Goal: Information Seeking & Learning: Learn about a topic

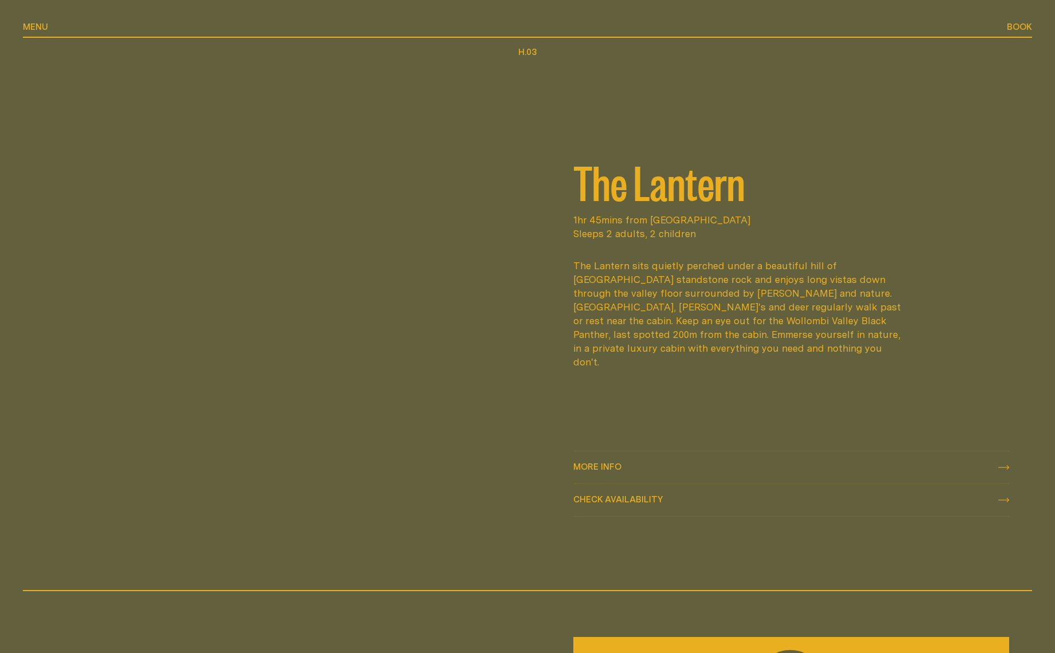
scroll to position [1760, 0]
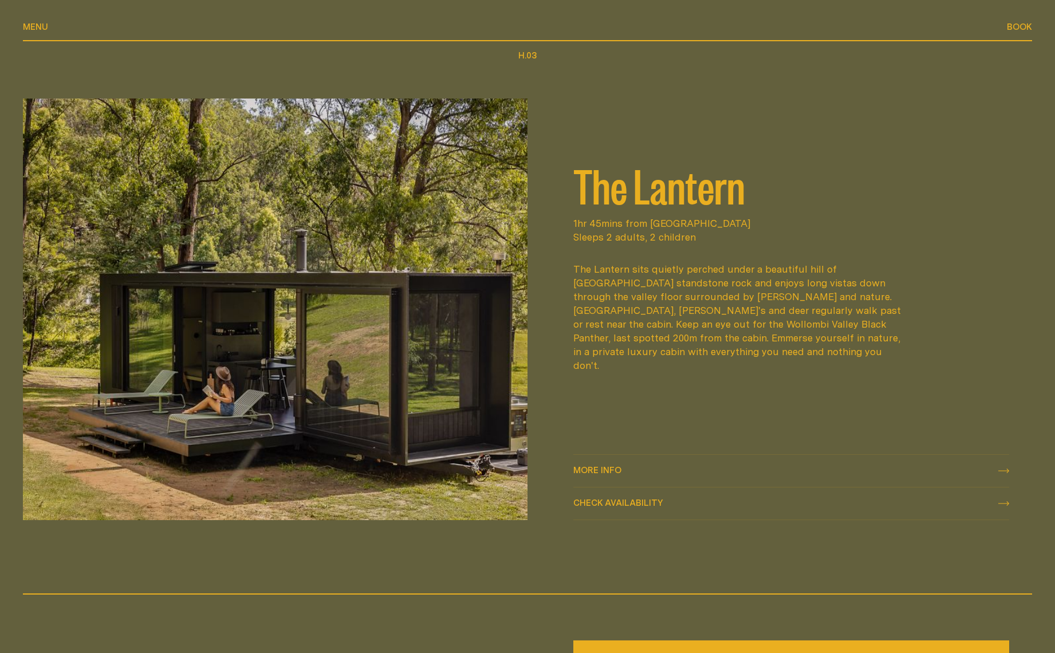
click at [778, 474] on div "More info More info" at bounding box center [791, 471] width 436 height 14
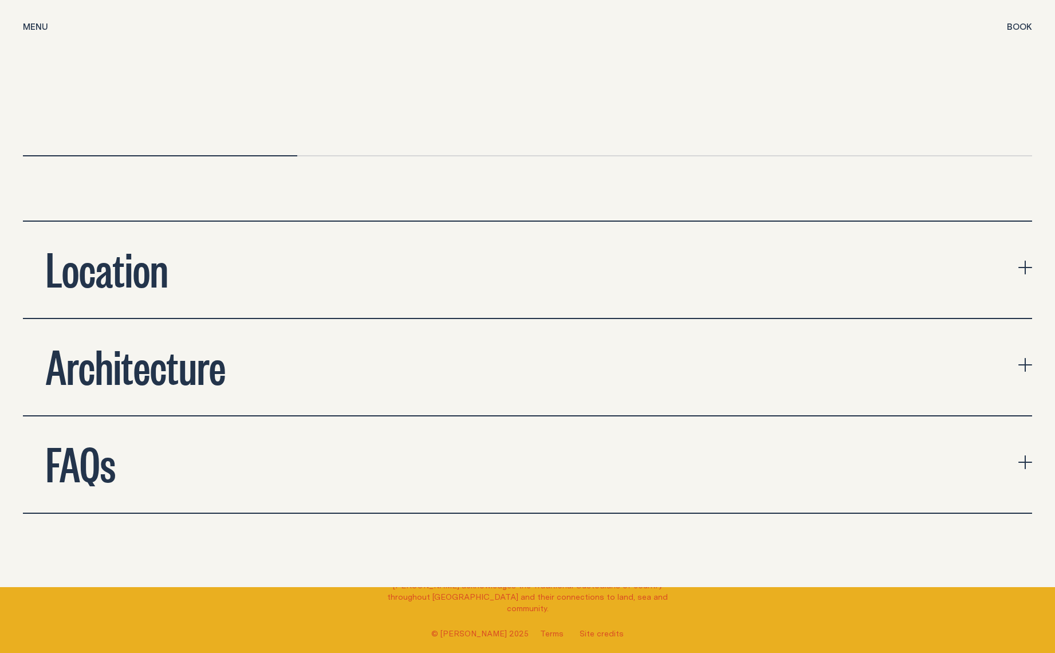
scroll to position [4117, 0]
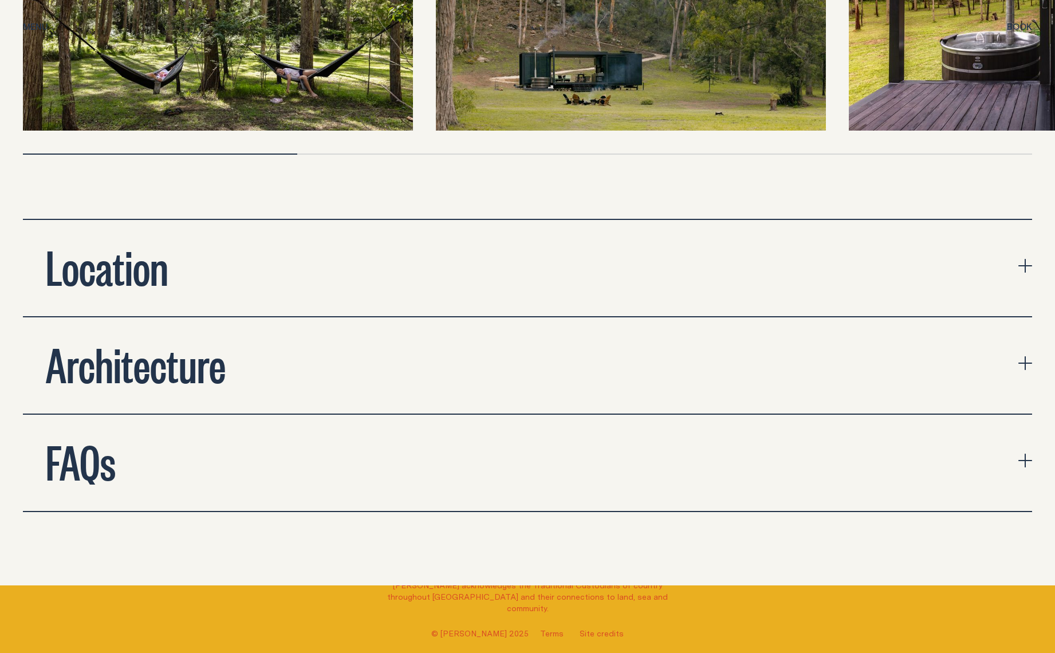
click at [462, 265] on button "Location" at bounding box center [527, 268] width 1009 height 96
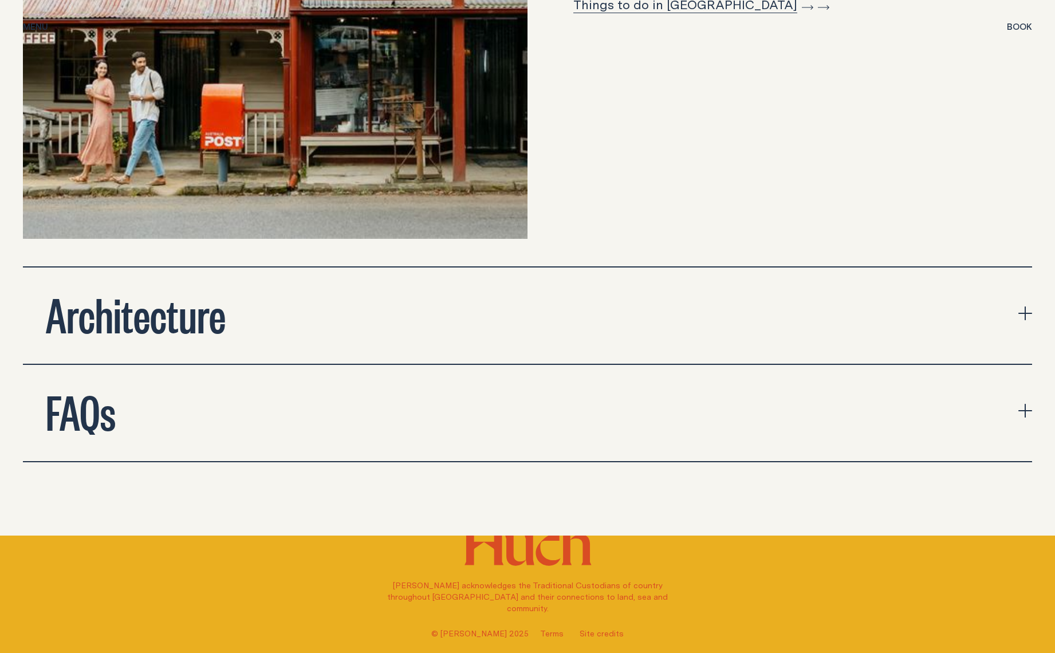
scroll to position [4699, 0]
click at [609, 417] on button "FAQs" at bounding box center [527, 412] width 1009 height 96
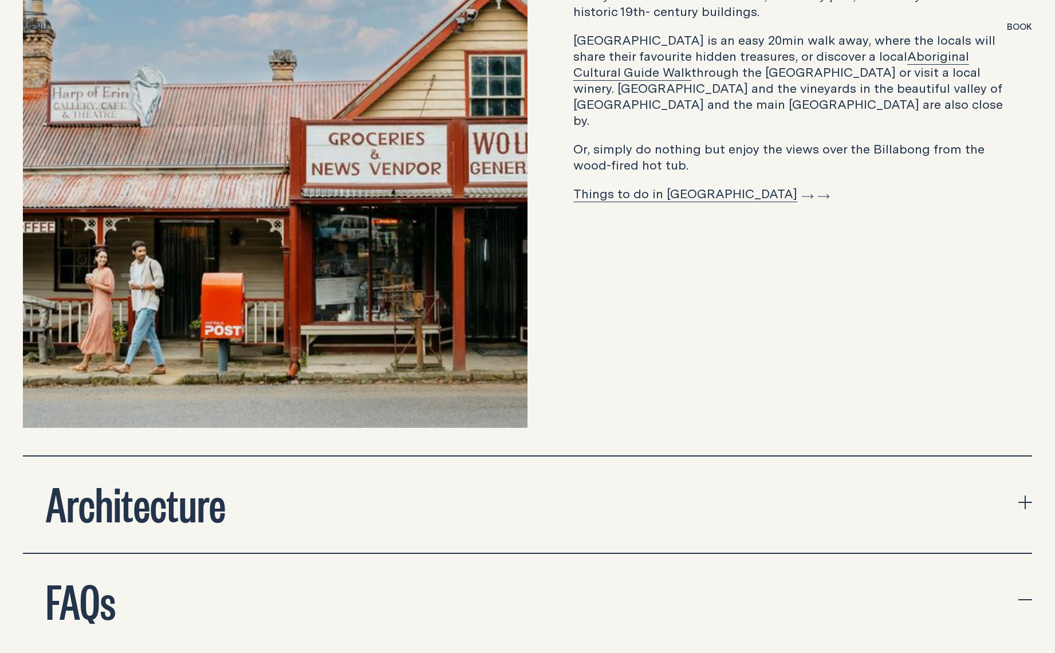
scroll to position [4508, 0]
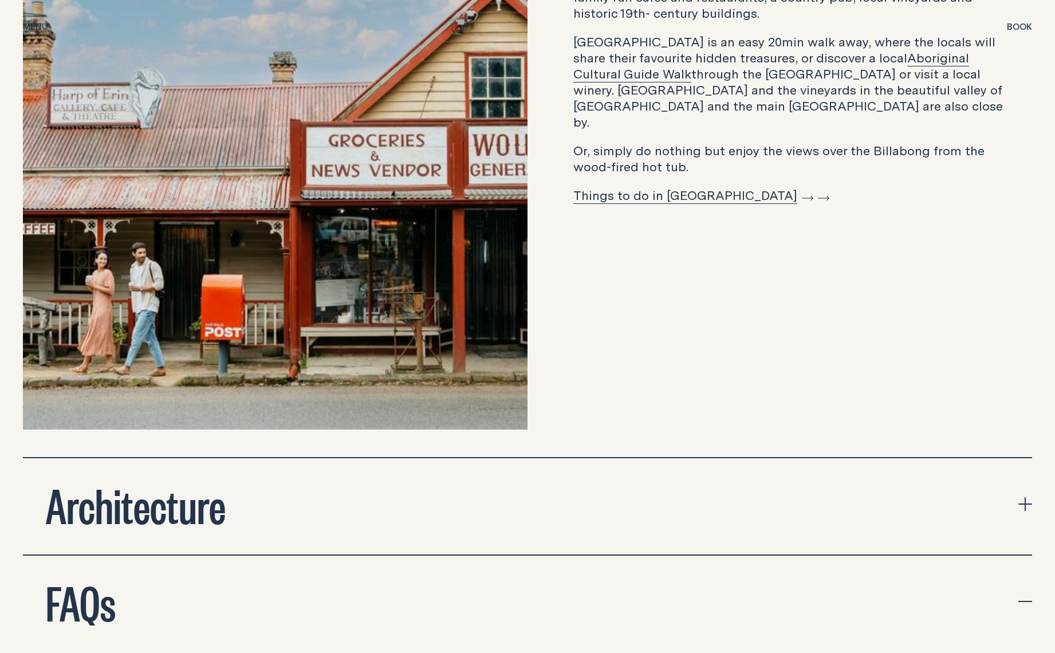
click at [463, 463] on button "Architecture" at bounding box center [527, 506] width 1009 height 96
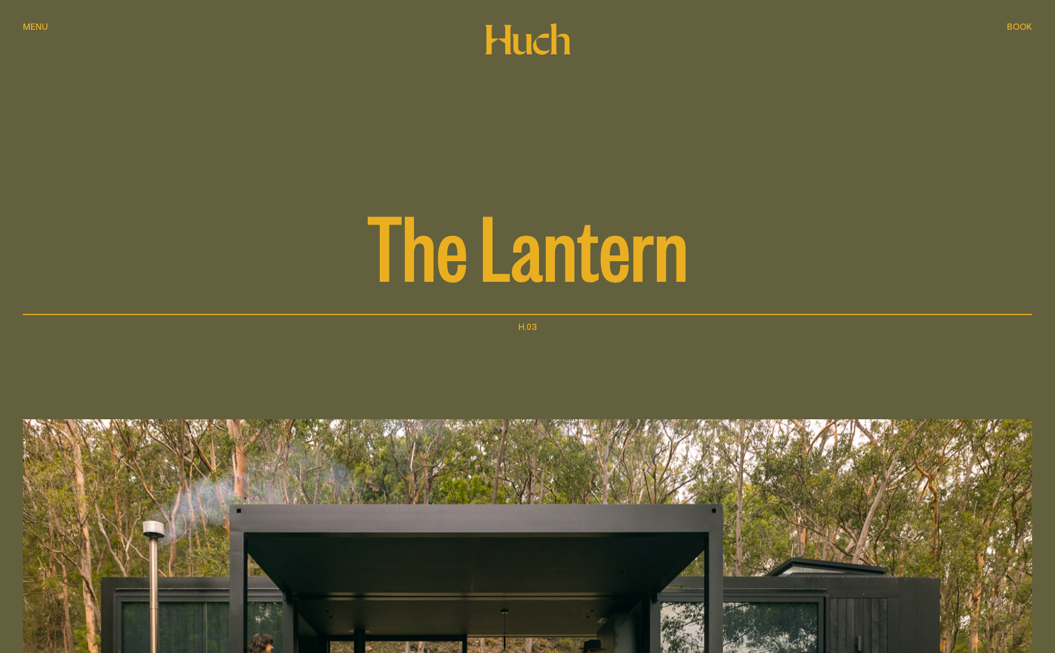
scroll to position [0, 0]
click at [35, 21] on button "Menu Menu" at bounding box center [35, 28] width 25 height 14
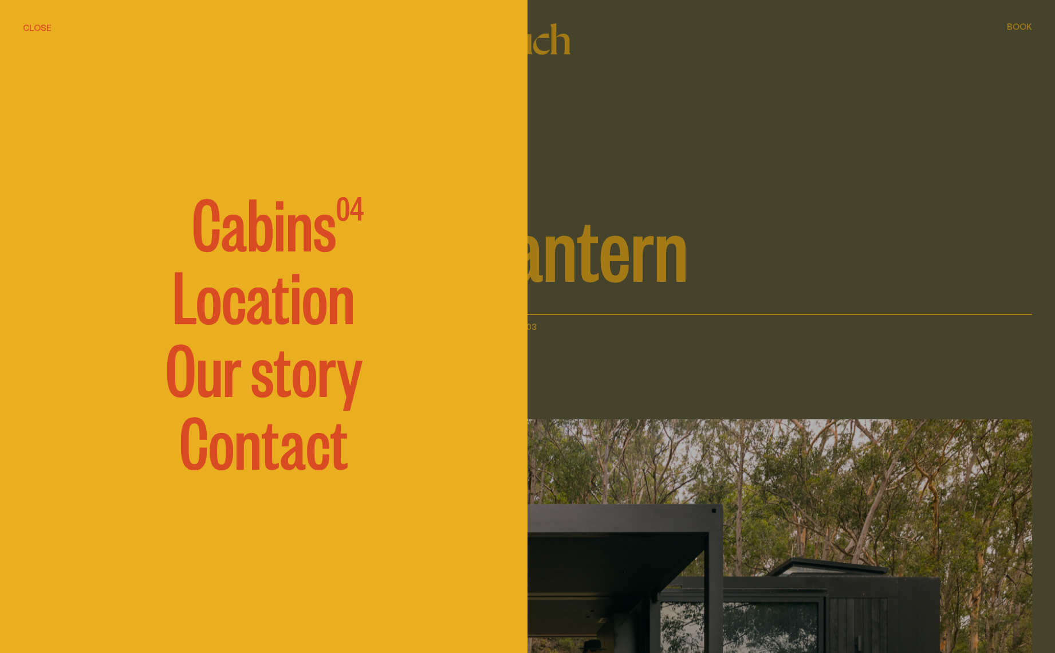
click at [237, 229] on span "Cabins" at bounding box center [264, 221] width 144 height 69
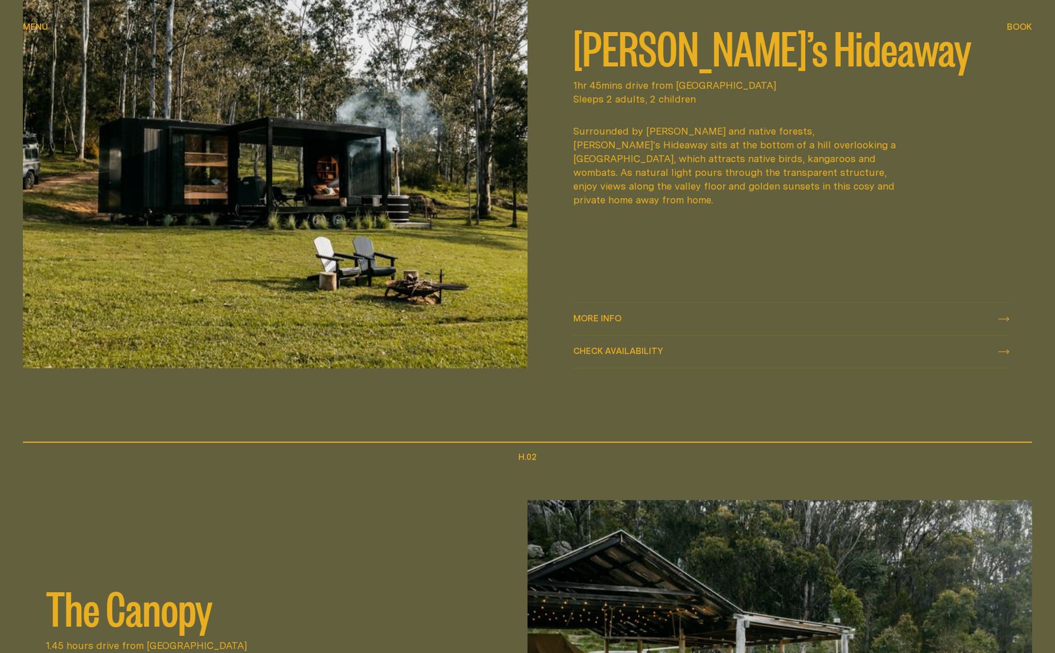
scroll to position [802, 0]
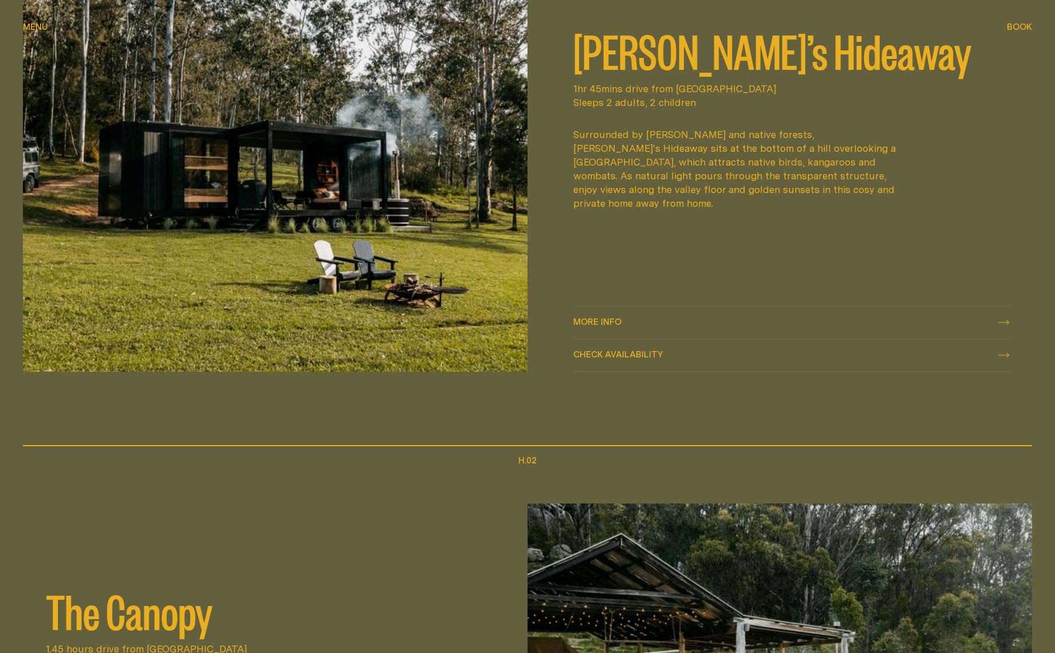
click at [589, 318] on span "More info" at bounding box center [597, 321] width 48 height 9
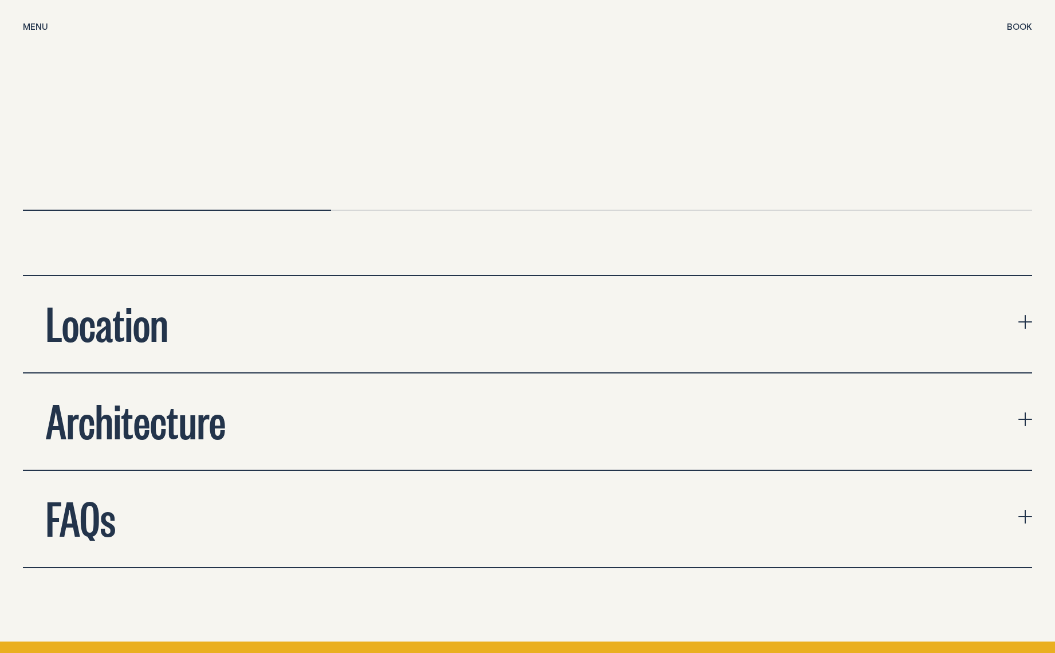
scroll to position [3846, 0]
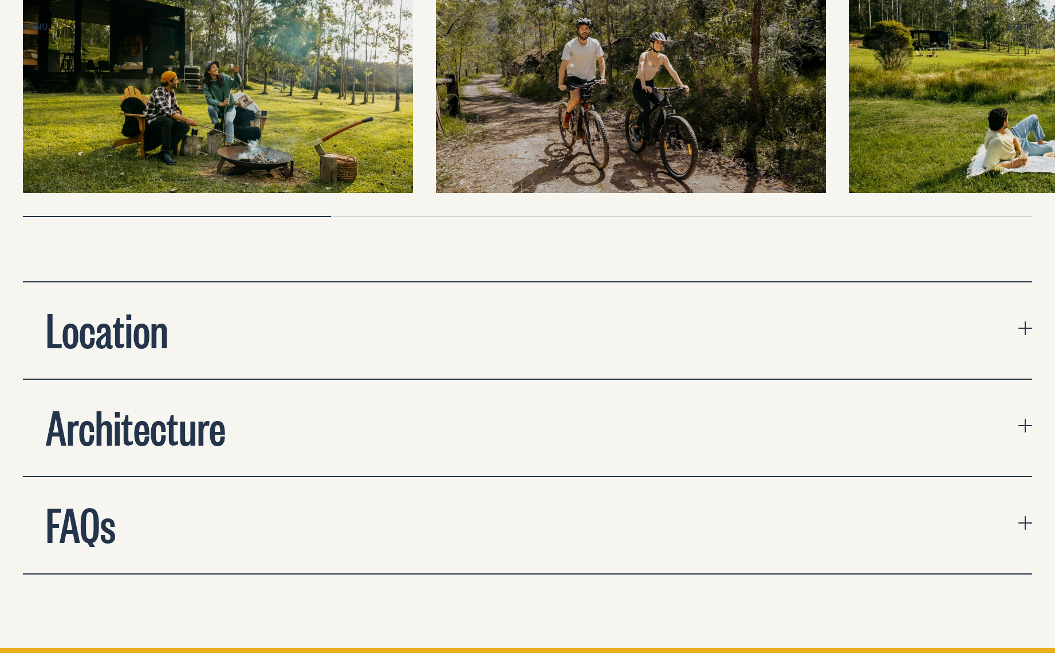
click at [456, 336] on button "Location" at bounding box center [527, 330] width 1009 height 96
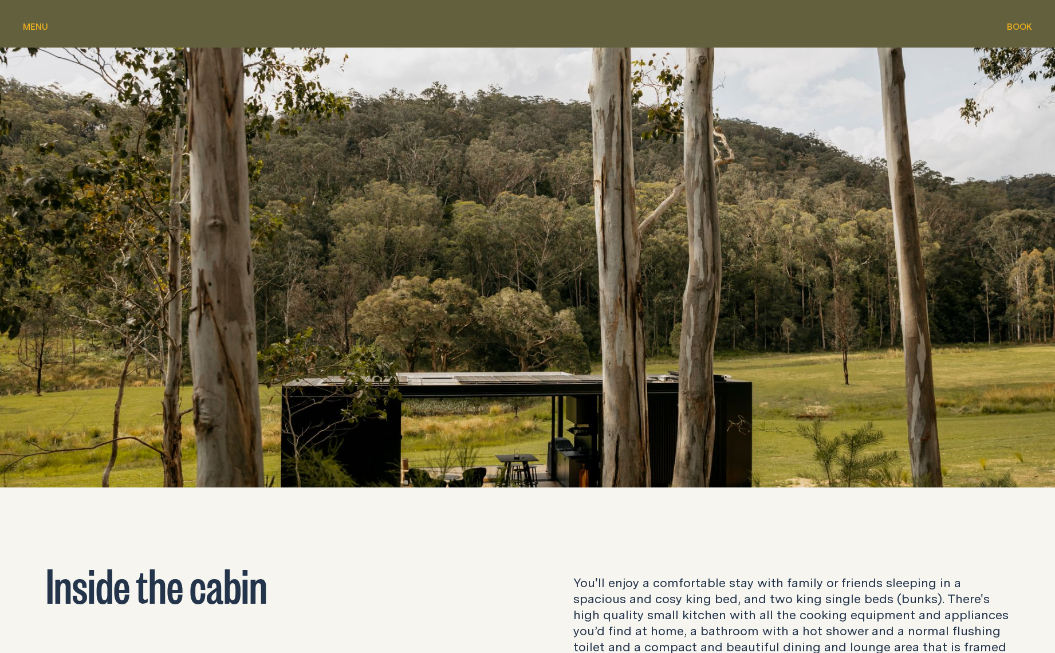
scroll to position [1417, 0]
